Goal: Task Accomplishment & Management: Manage account settings

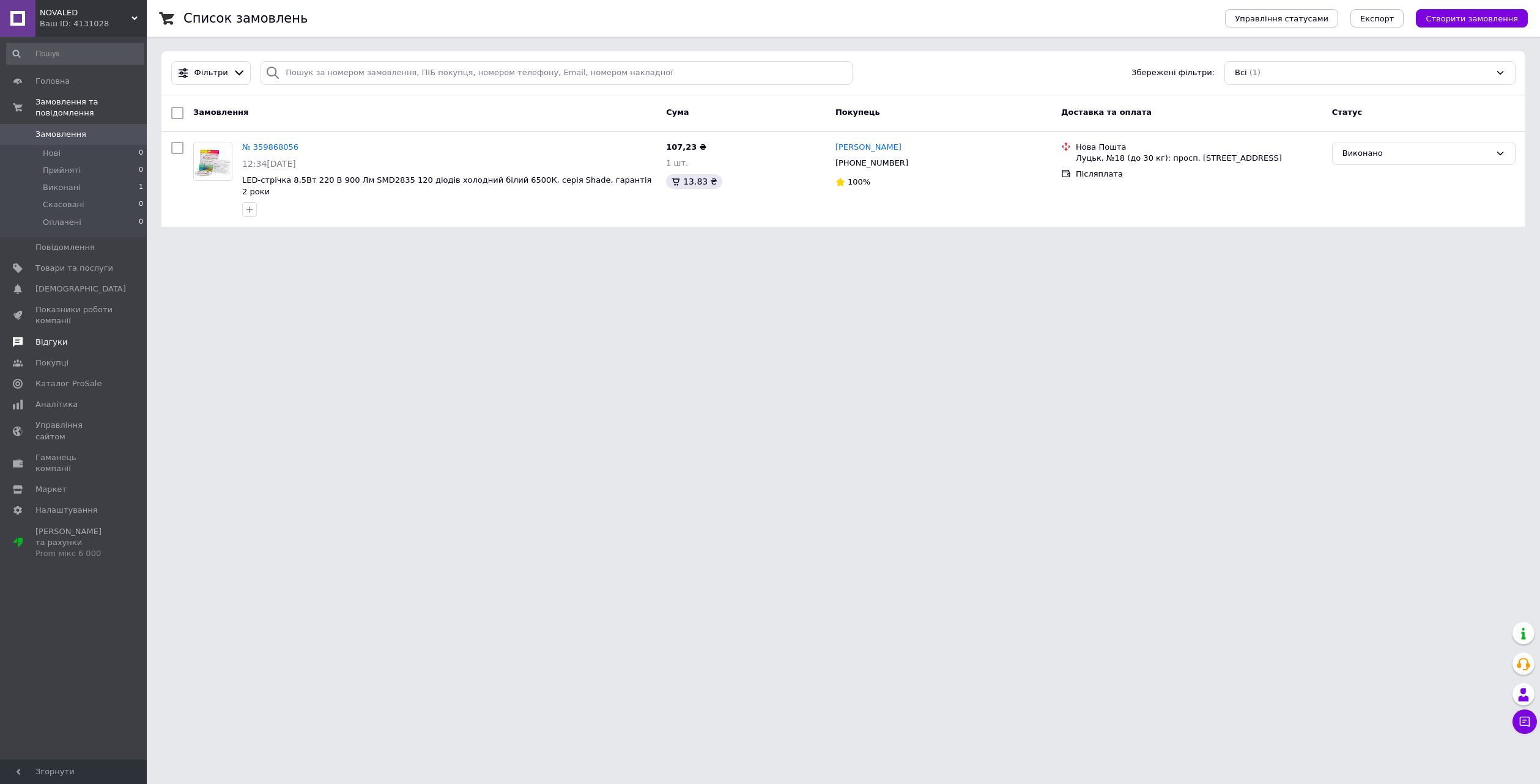
click at [71, 337] on span "Відгуки" at bounding box center [74, 342] width 78 height 11
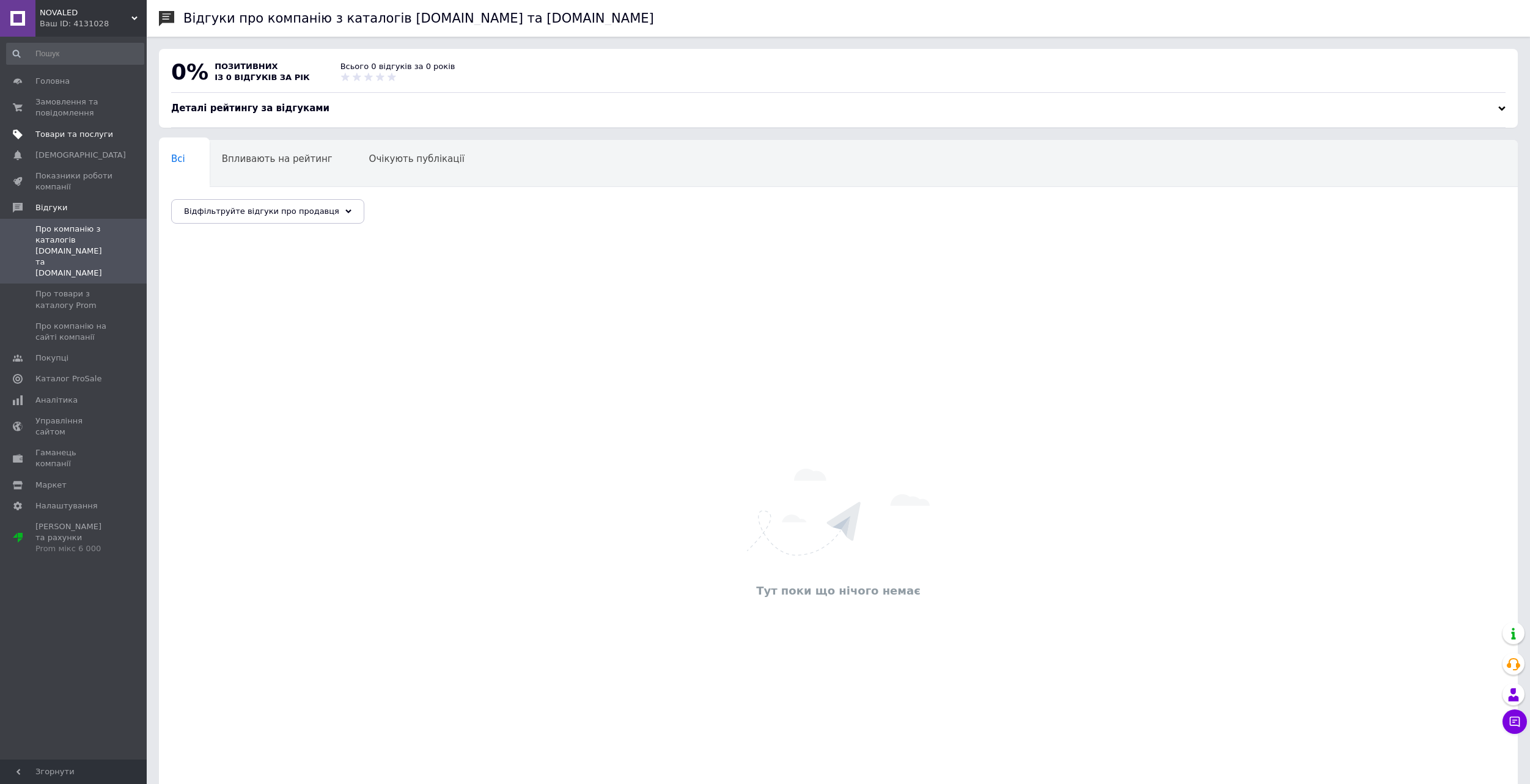
click at [75, 130] on span "Товари та послуги" at bounding box center [74, 135] width 78 height 11
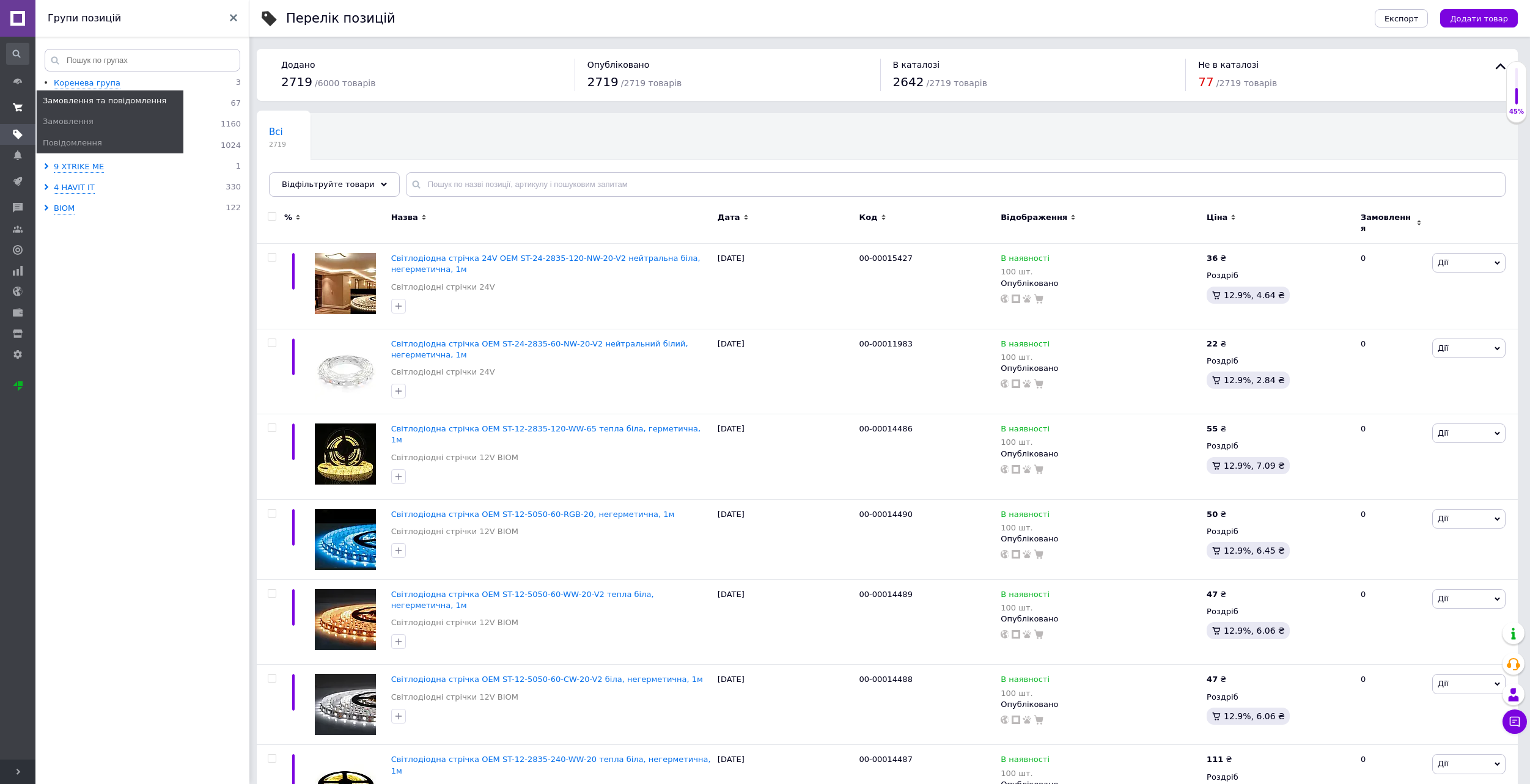
click at [21, 105] on icon at bounding box center [18, 107] width 10 height 10
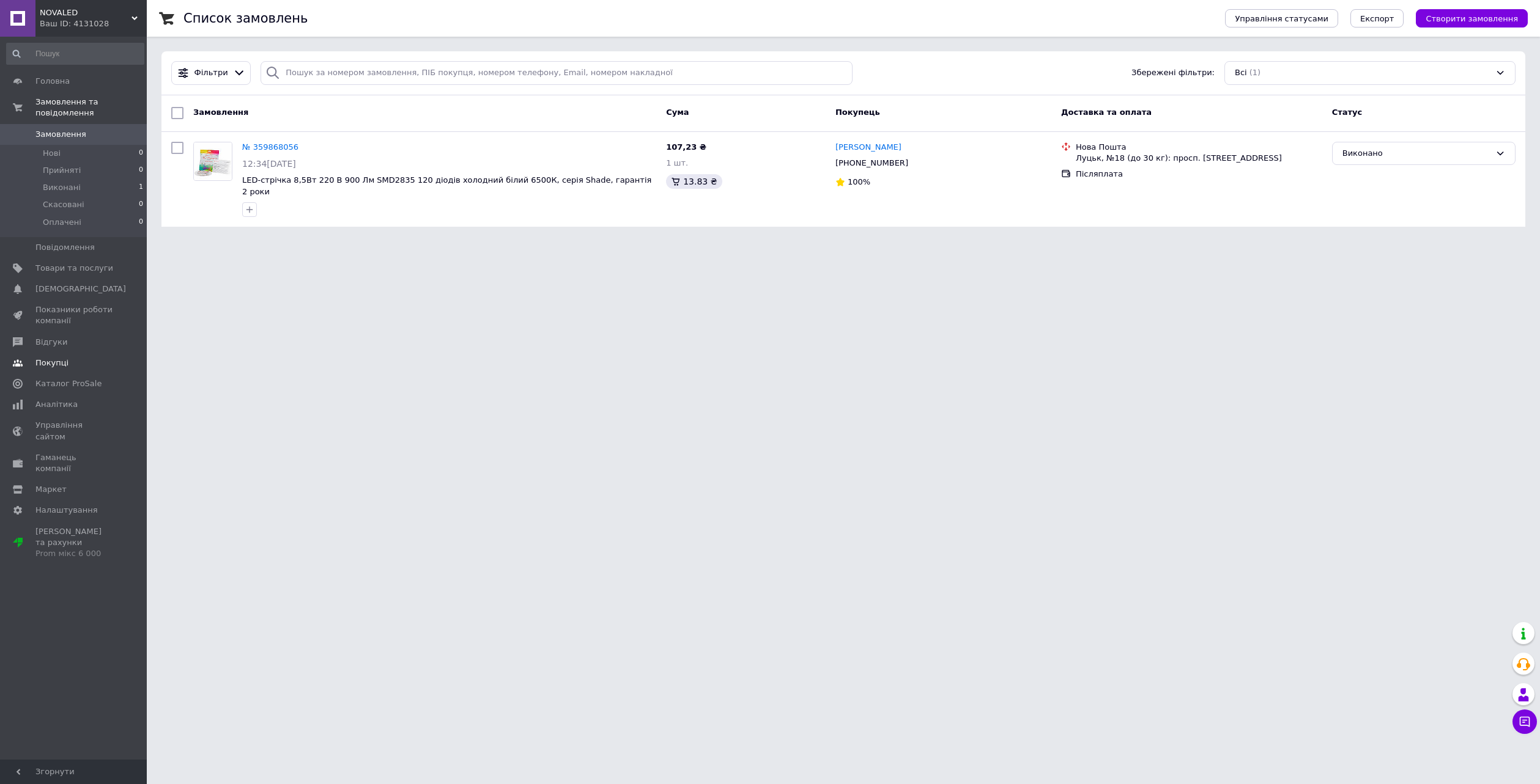
click at [69, 358] on span "Покупці" at bounding box center [74, 363] width 78 height 11
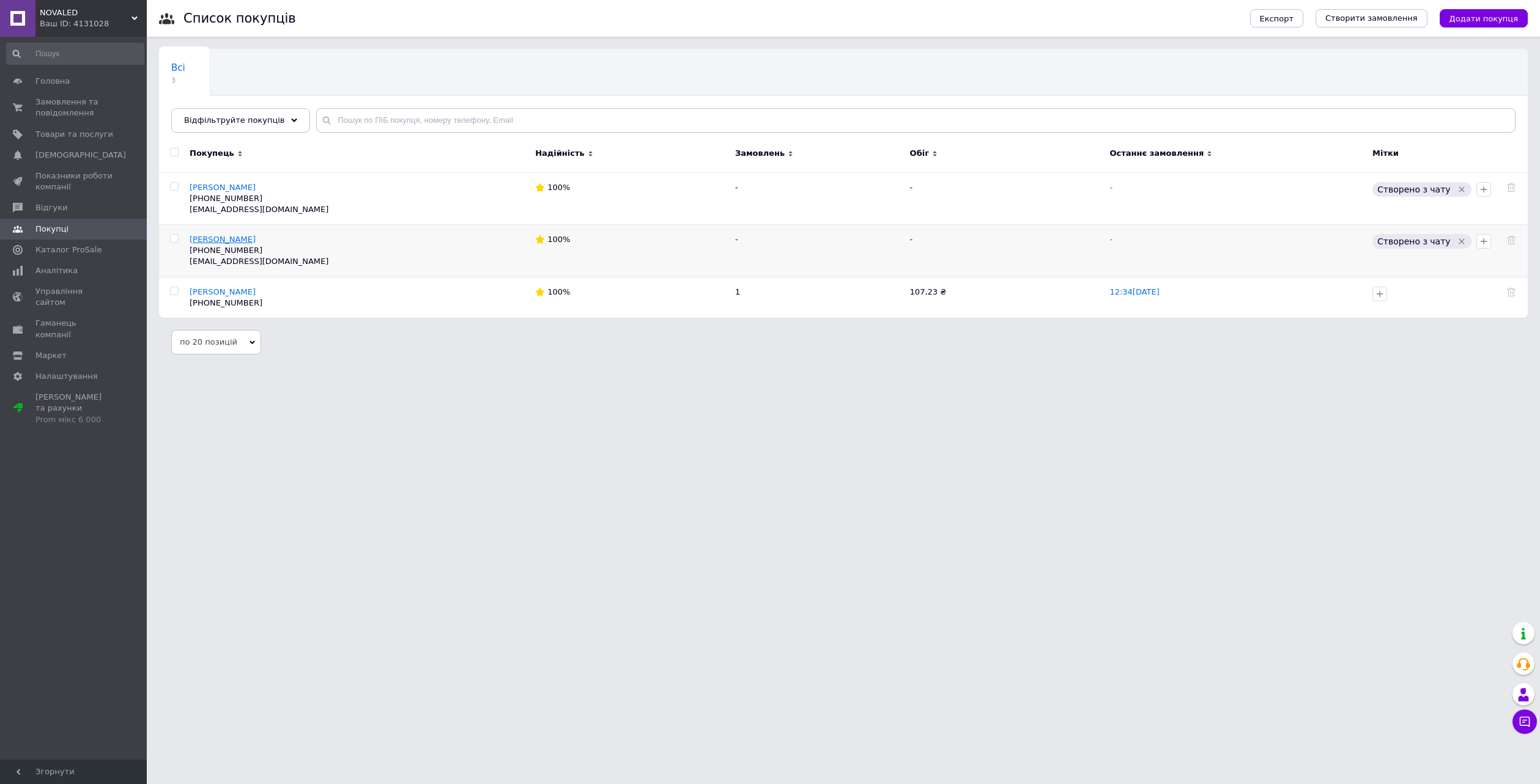
click at [245, 238] on span "[PERSON_NAME]" at bounding box center [222, 239] width 66 height 9
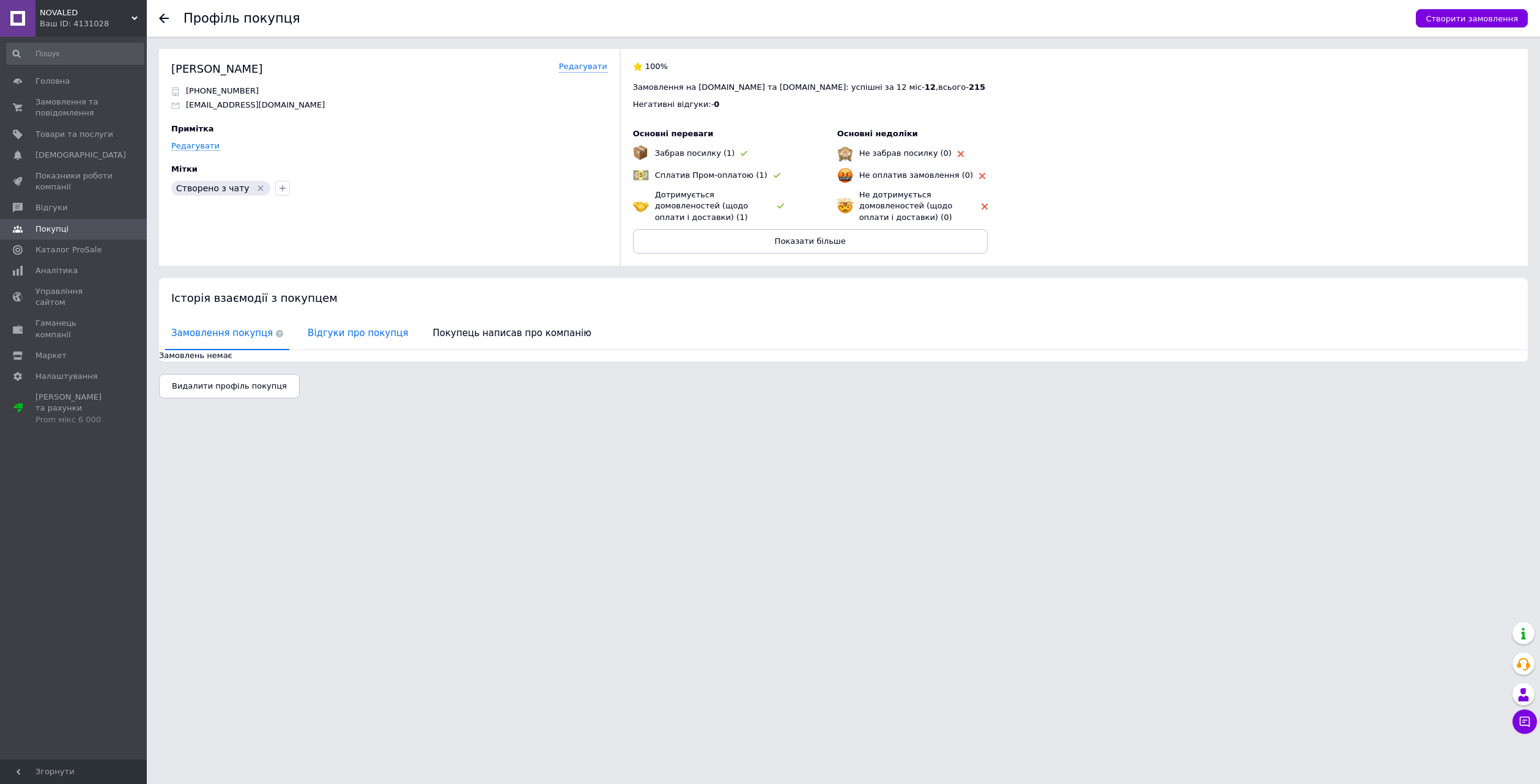
click at [345, 330] on span "Відгуки про покупця" at bounding box center [357, 333] width 112 height 31
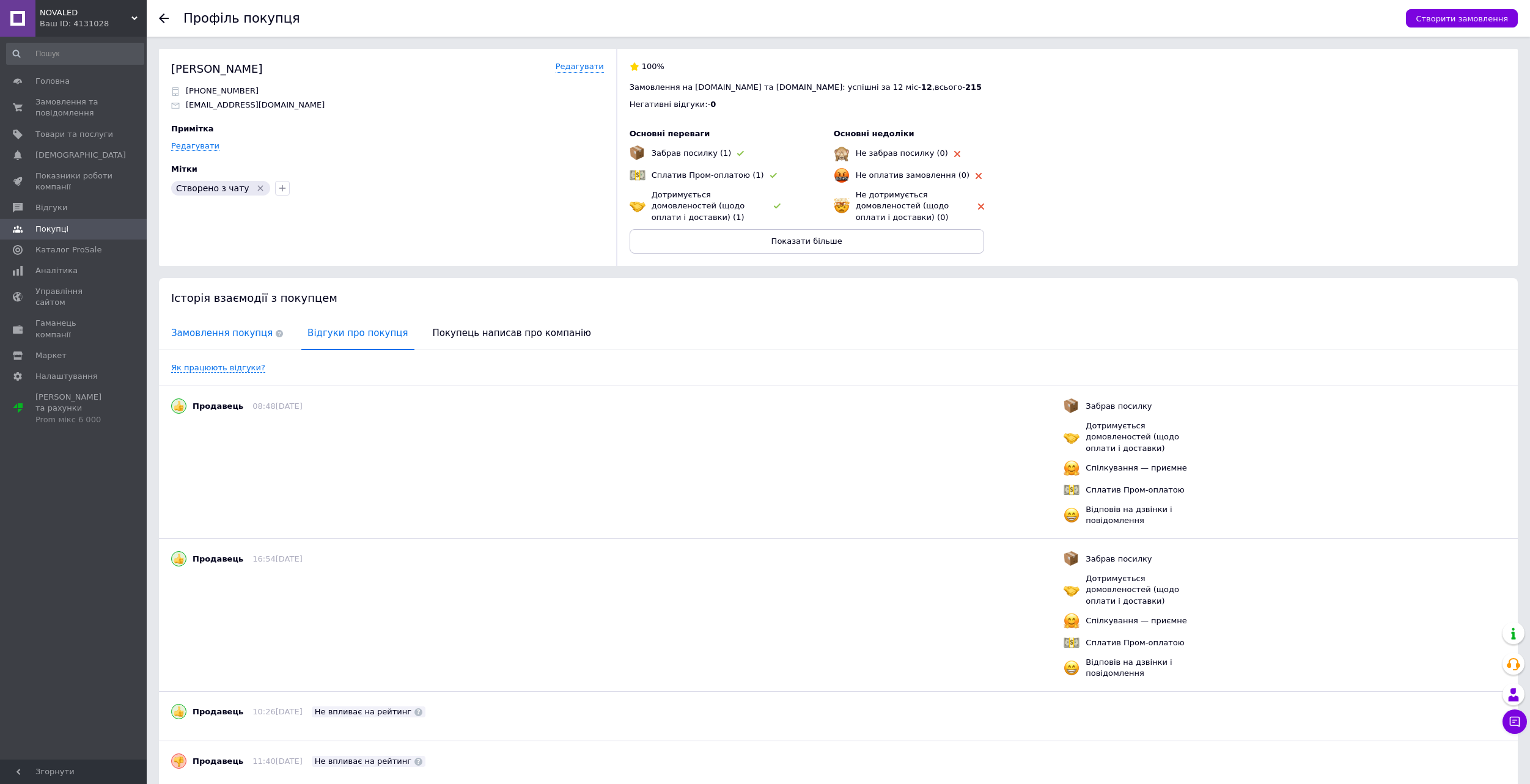
click at [231, 331] on span "Замовлення покупця" at bounding box center [227, 333] width 124 height 31
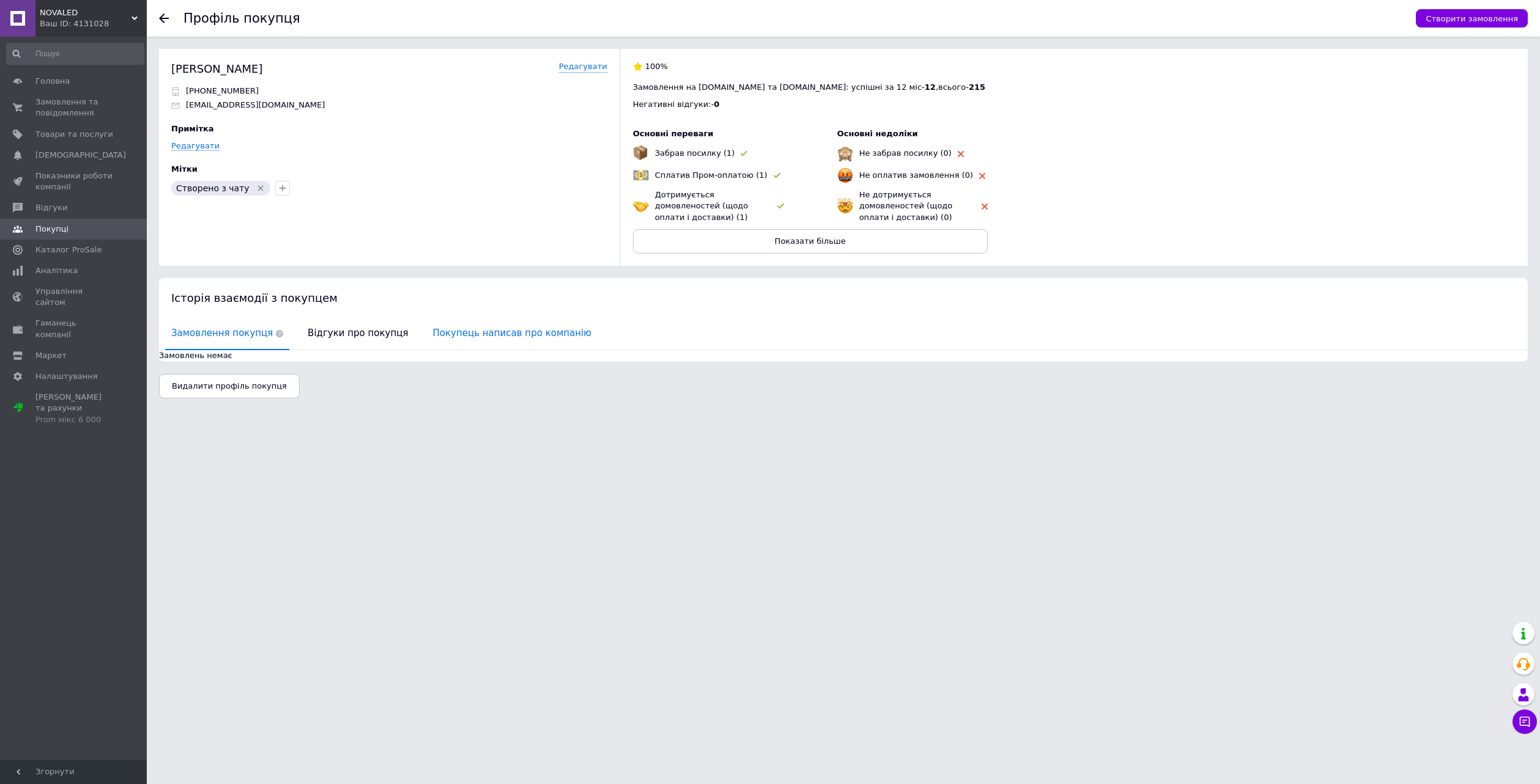
click at [433, 329] on span "Покупець написав про компанію" at bounding box center [512, 333] width 171 height 31
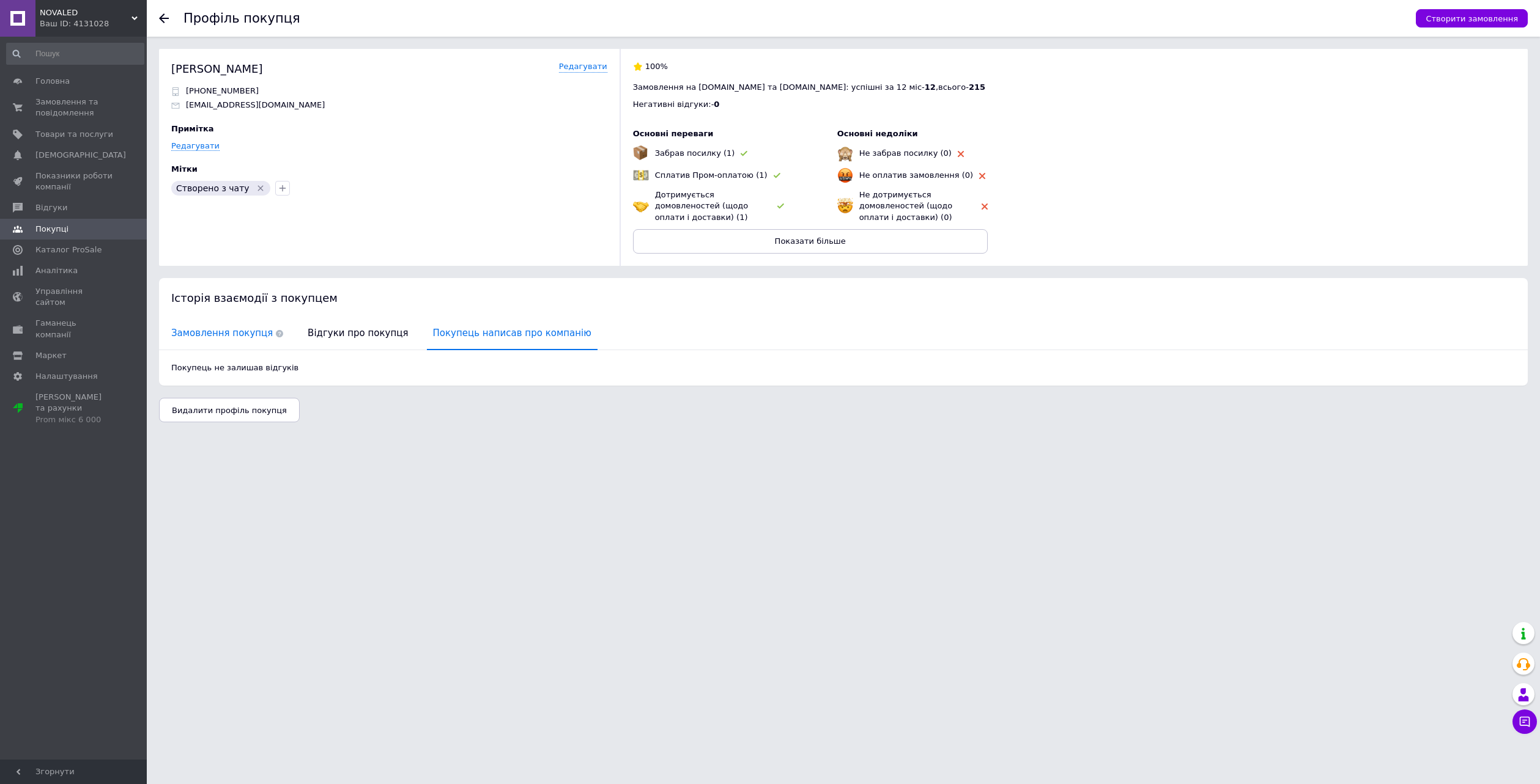
click at [223, 335] on span "Замовлення покупця" at bounding box center [227, 333] width 124 height 31
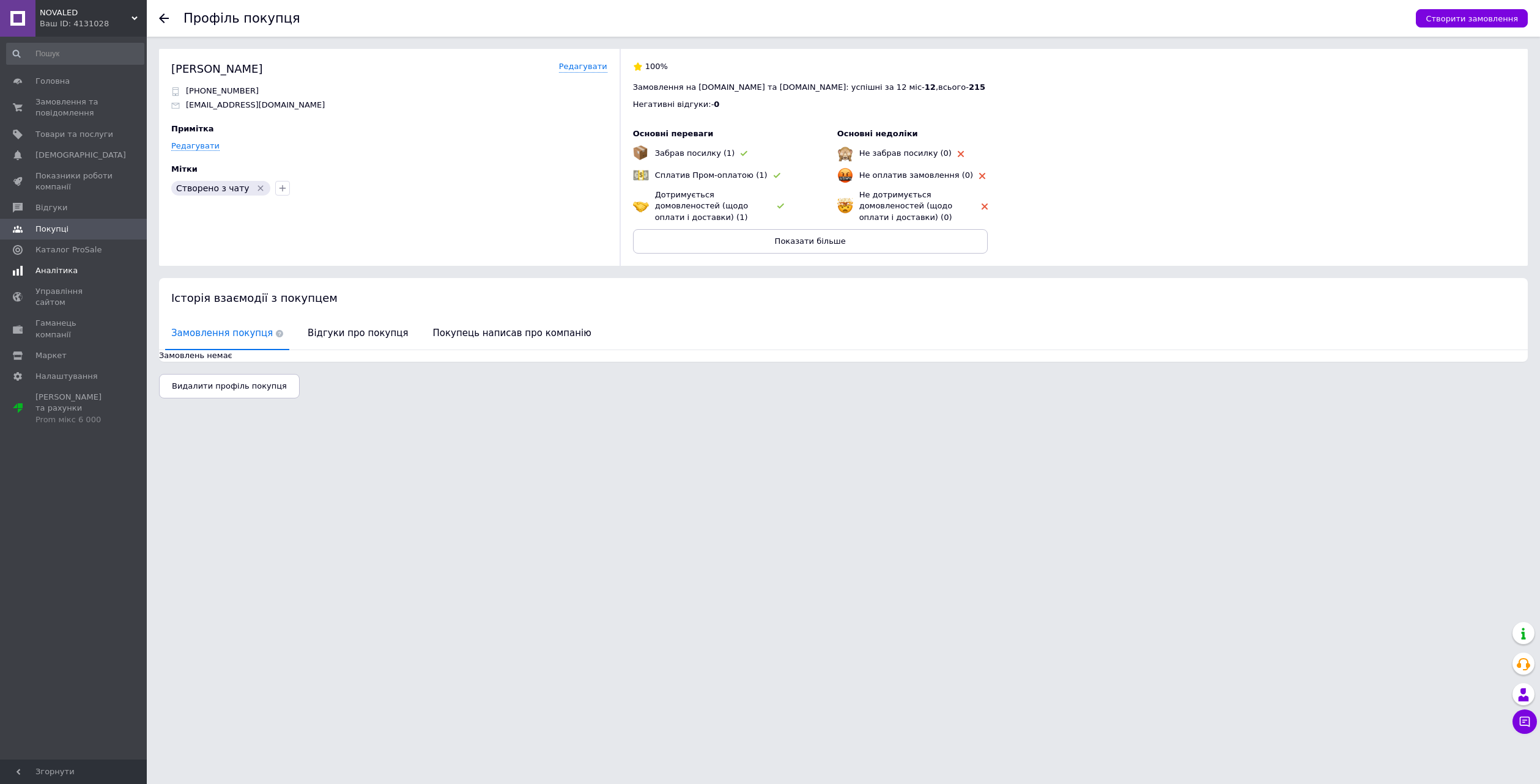
click at [59, 269] on span "Аналітика" at bounding box center [56, 271] width 42 height 11
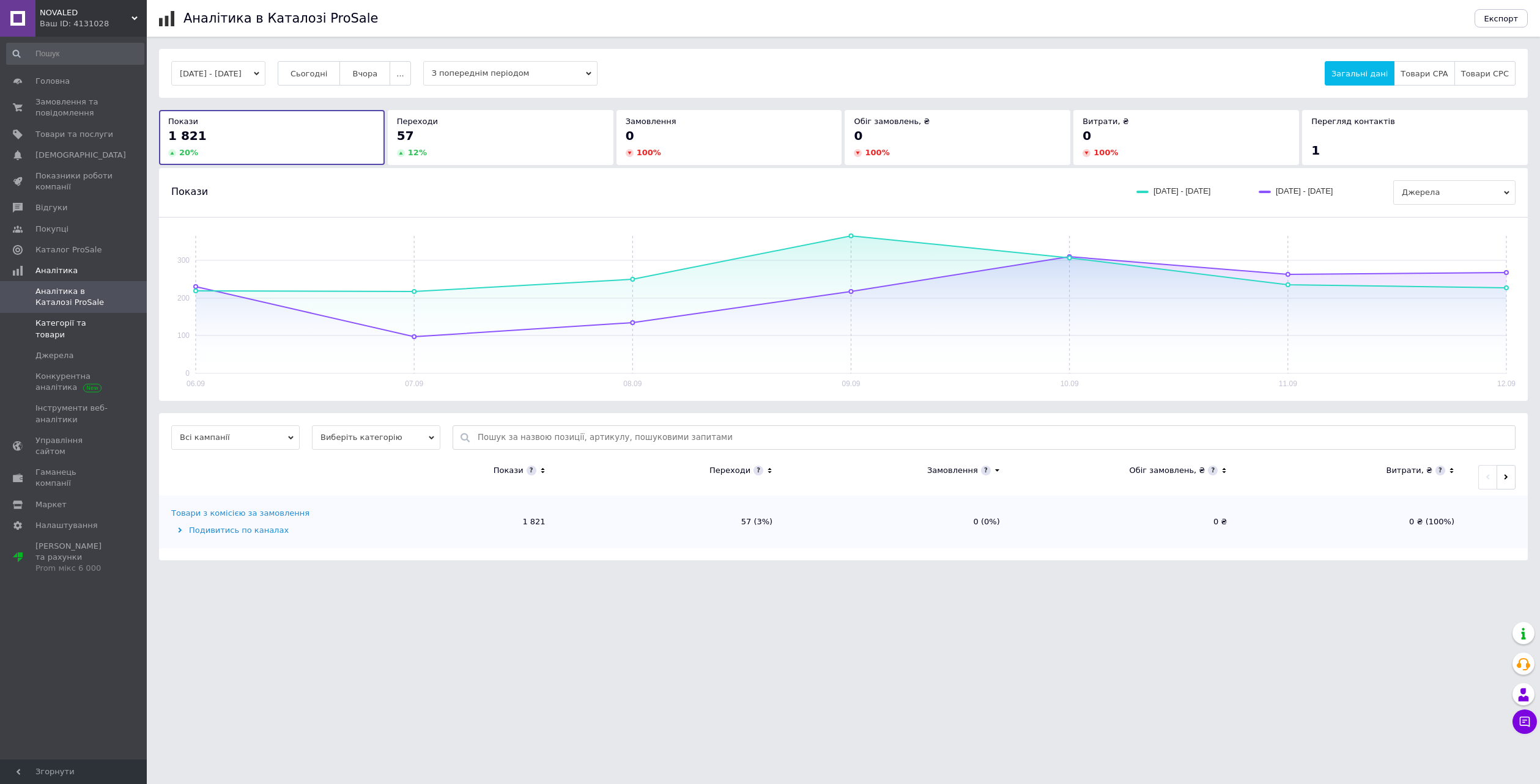
click at [95, 315] on link "Категорії та товари" at bounding box center [75, 328] width 150 height 32
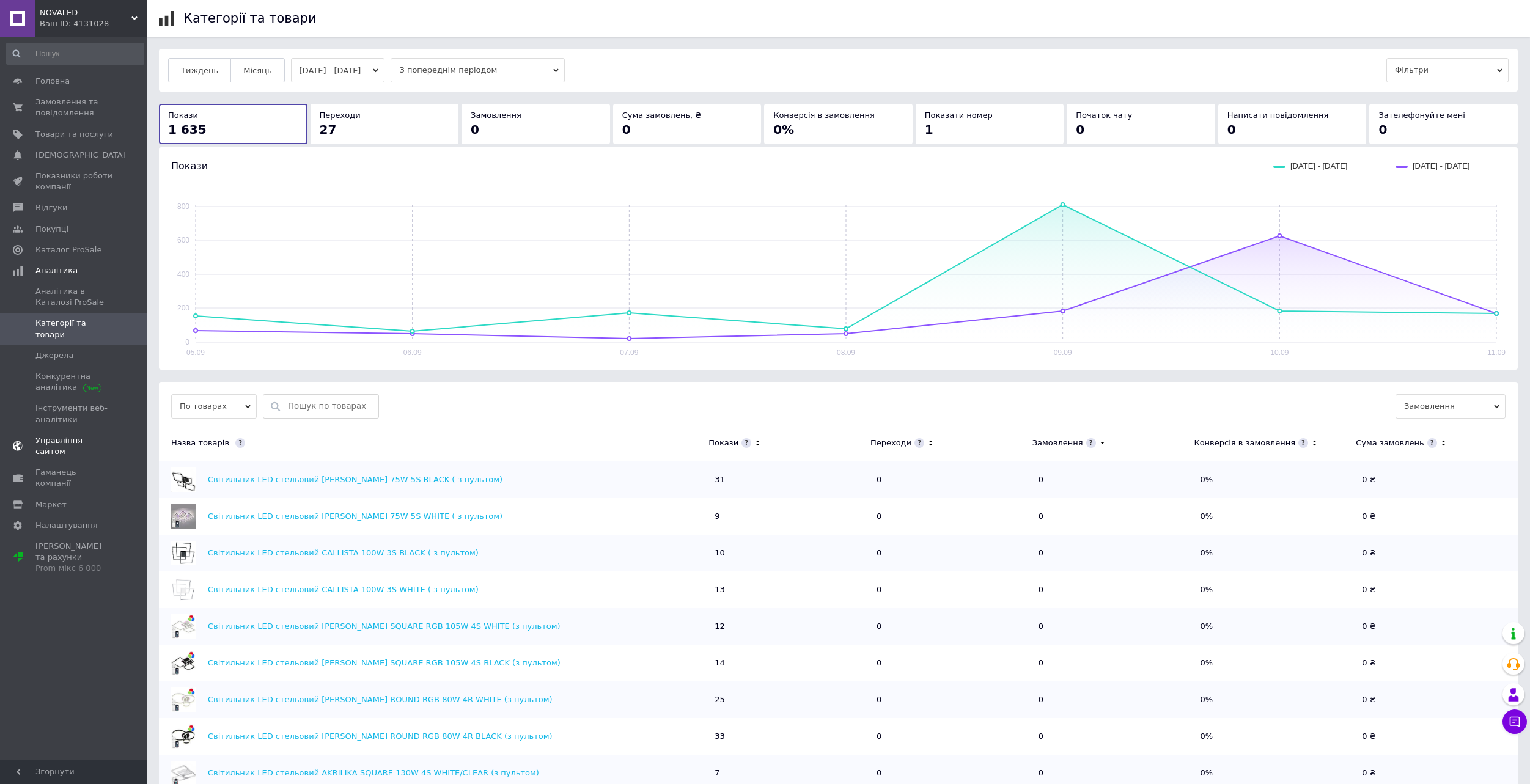
click at [62, 437] on link "Управління сайтом" at bounding box center [75, 446] width 150 height 32
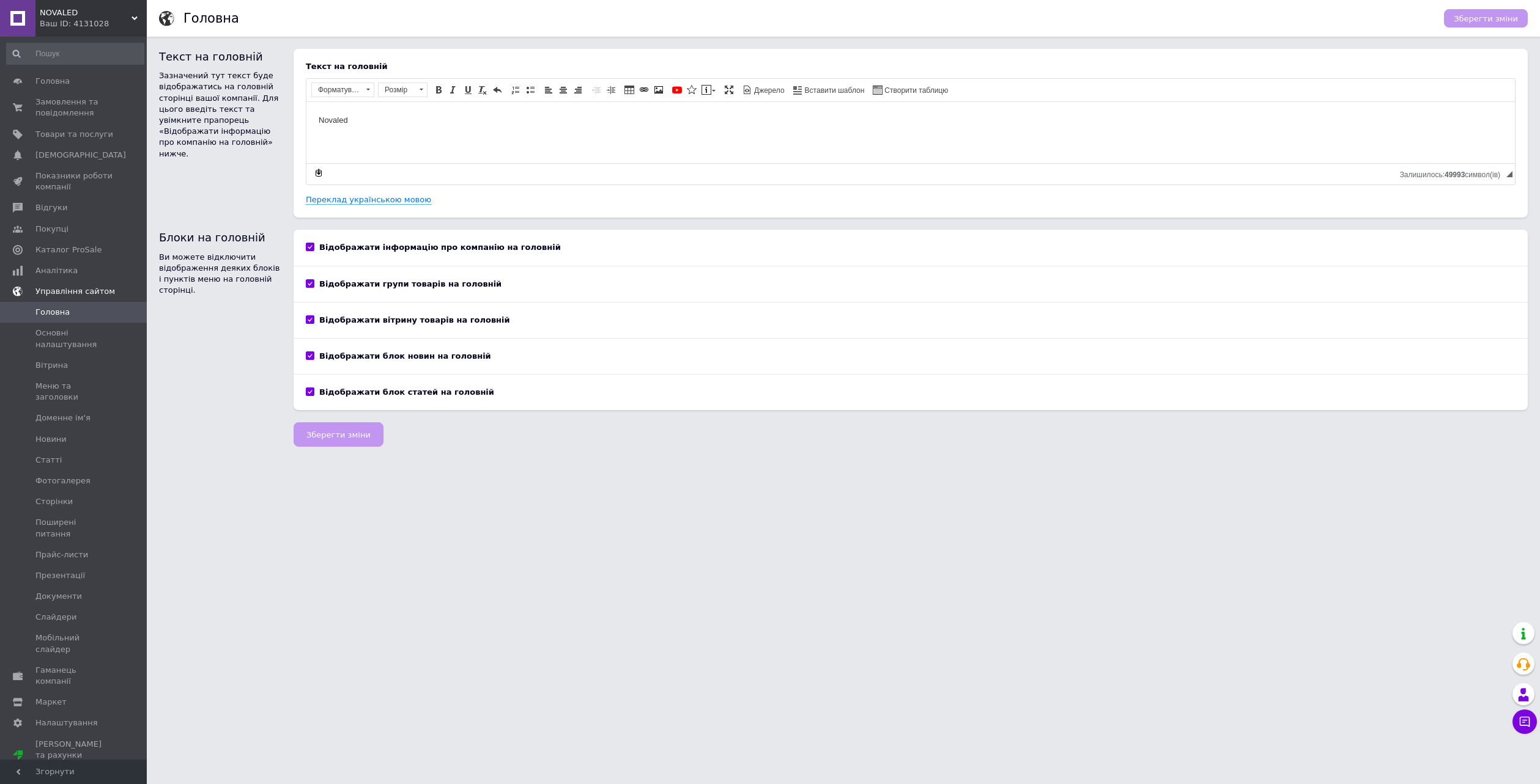
click at [58, 292] on span "Управління сайтом" at bounding box center [75, 292] width 80 height 11
click at [65, 155] on span "[DEMOGRAPHIC_DATA]" at bounding box center [80, 155] width 90 height 11
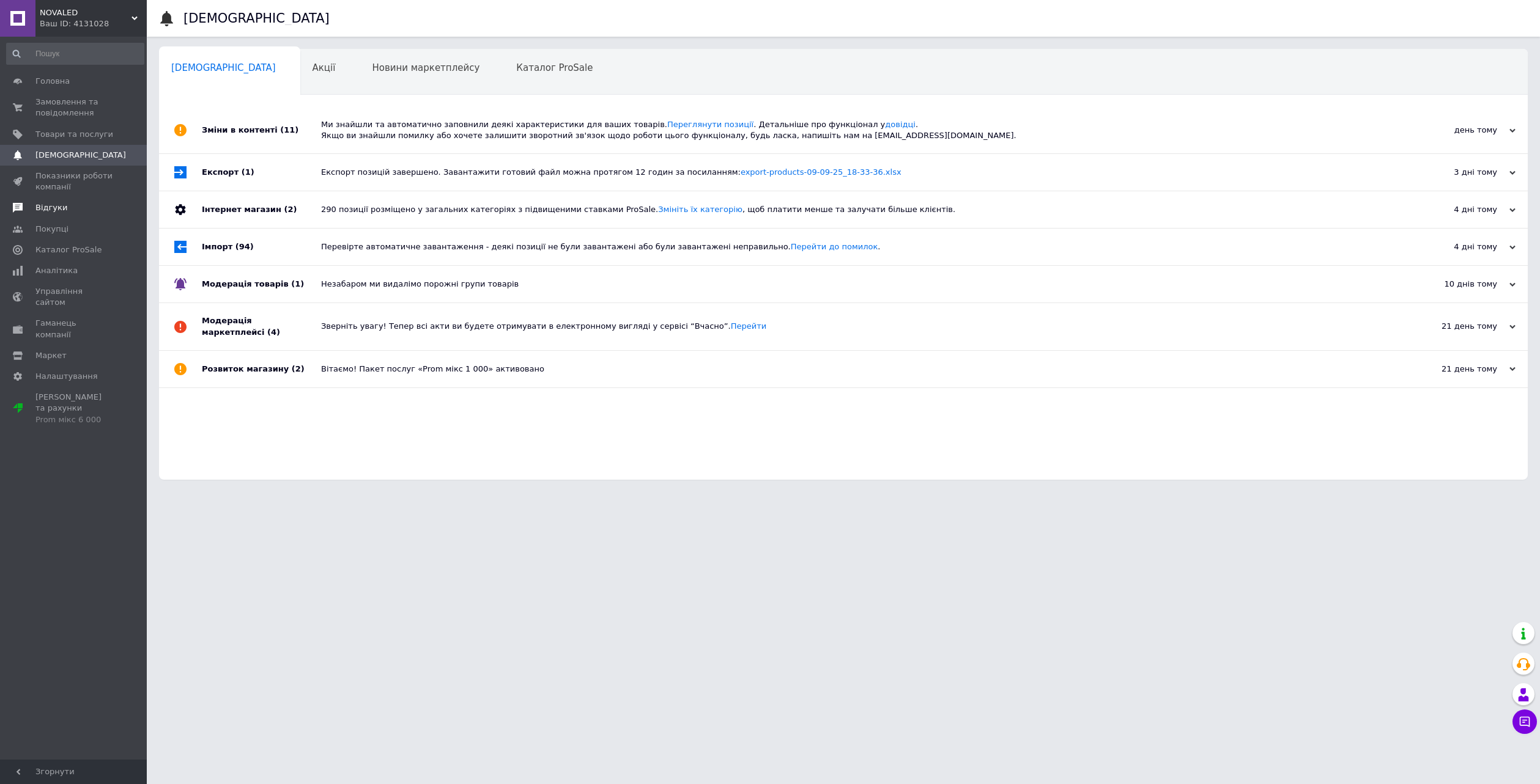
click at [67, 206] on span "Відгуки" at bounding box center [74, 208] width 78 height 11
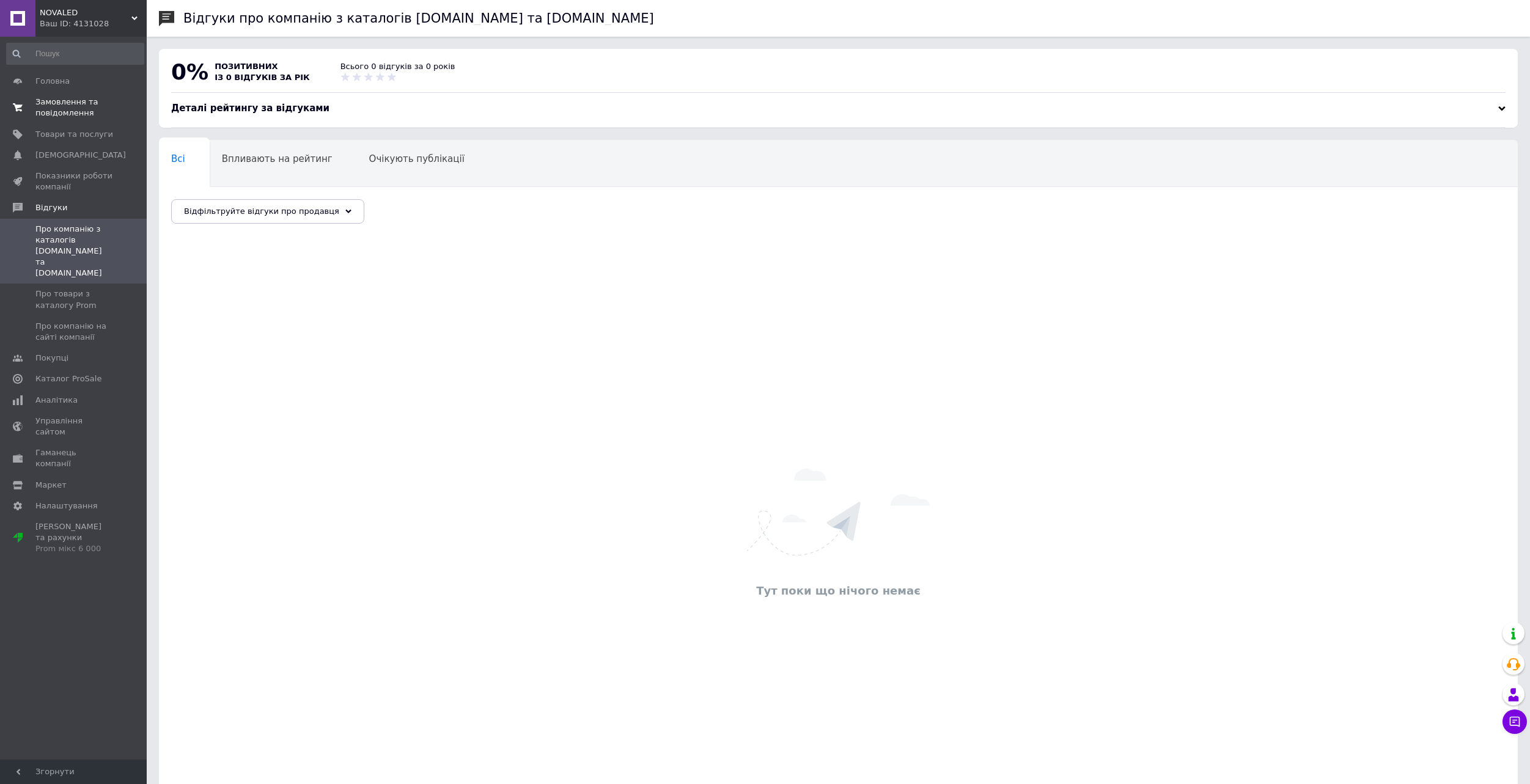
click at [88, 110] on span "Замовлення та повідомлення" at bounding box center [74, 107] width 78 height 22
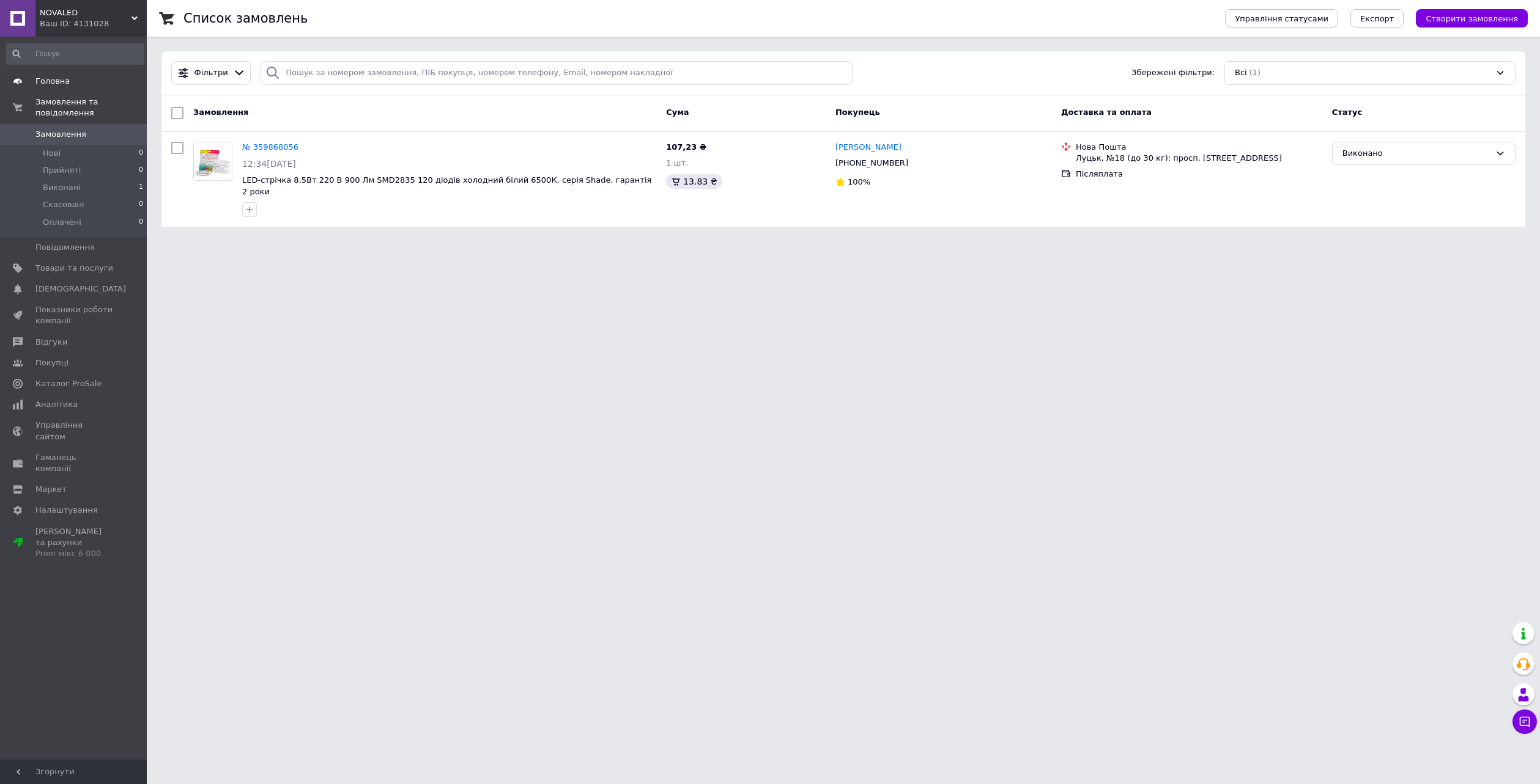
click at [54, 75] on link "Головна" at bounding box center [75, 81] width 150 height 21
